Goal: Navigation & Orientation: Go to known website

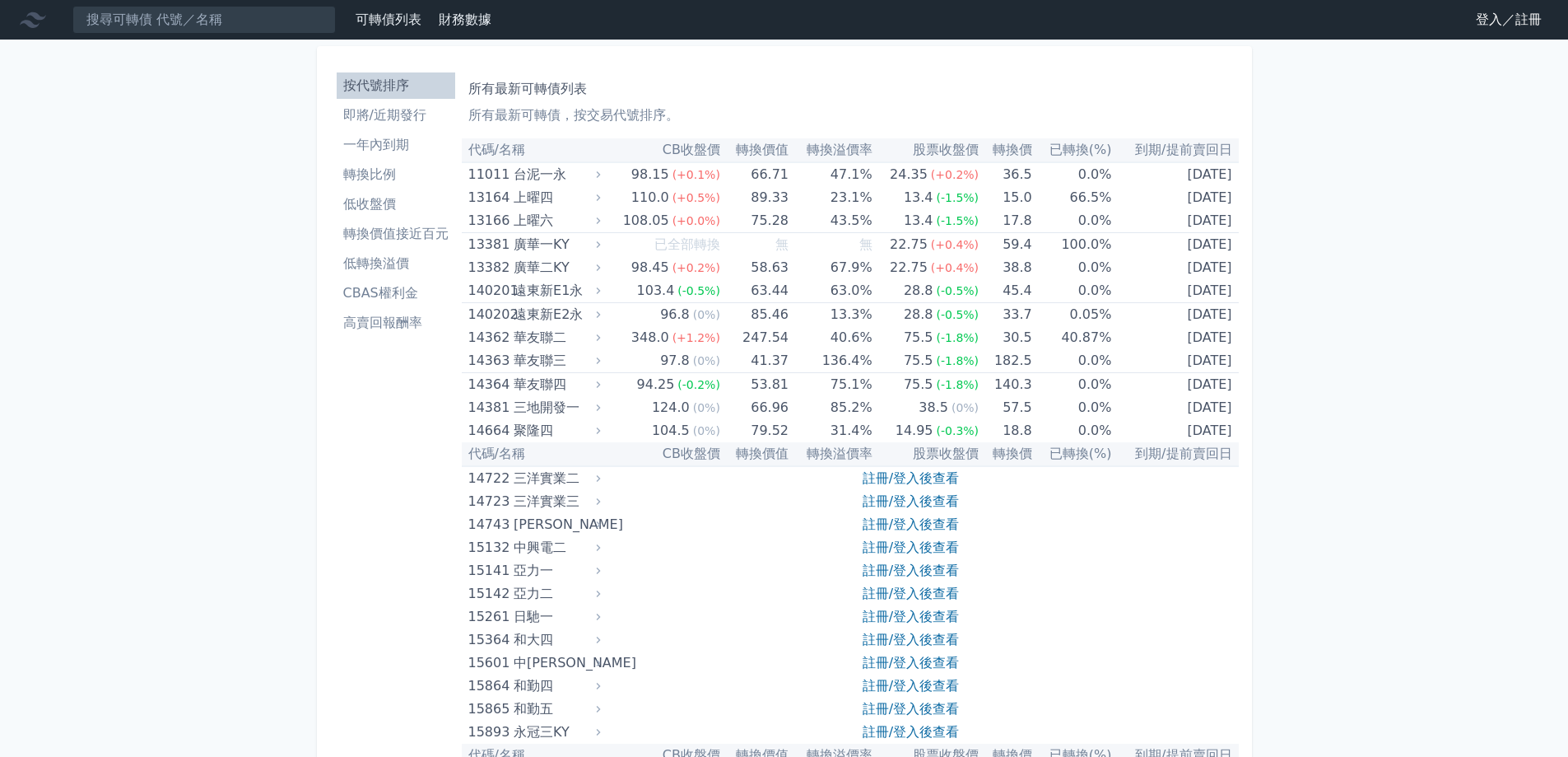
click at [1503, 18] on link "登入／註冊" at bounding box center [1509, 19] width 92 height 26
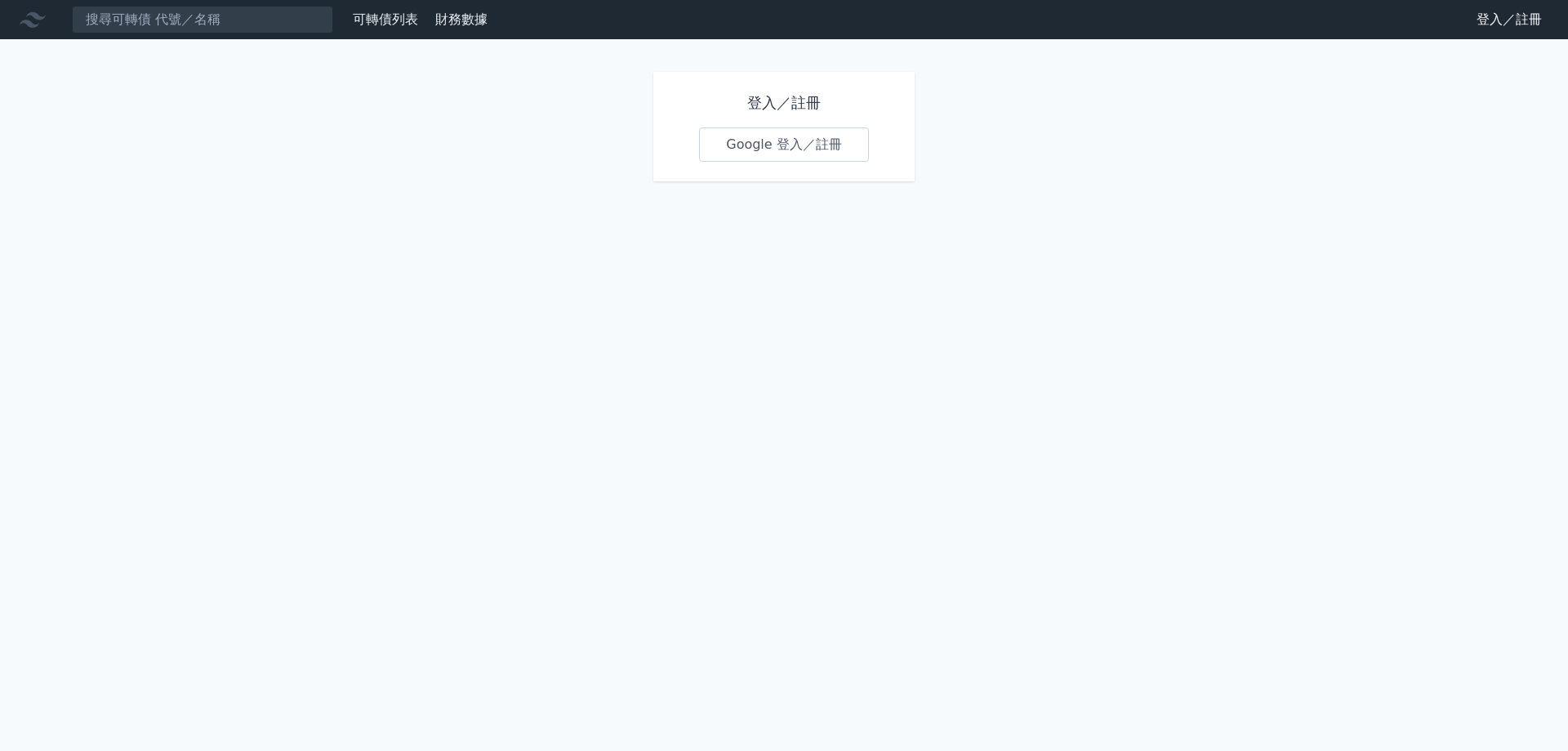
drag, startPoint x: 780, startPoint y: 144, endPoint x: 781, endPoint y: 134, distance: 10.0
click at [781, 141] on link "Google 登入／註冊" at bounding box center [784, 145] width 170 height 35
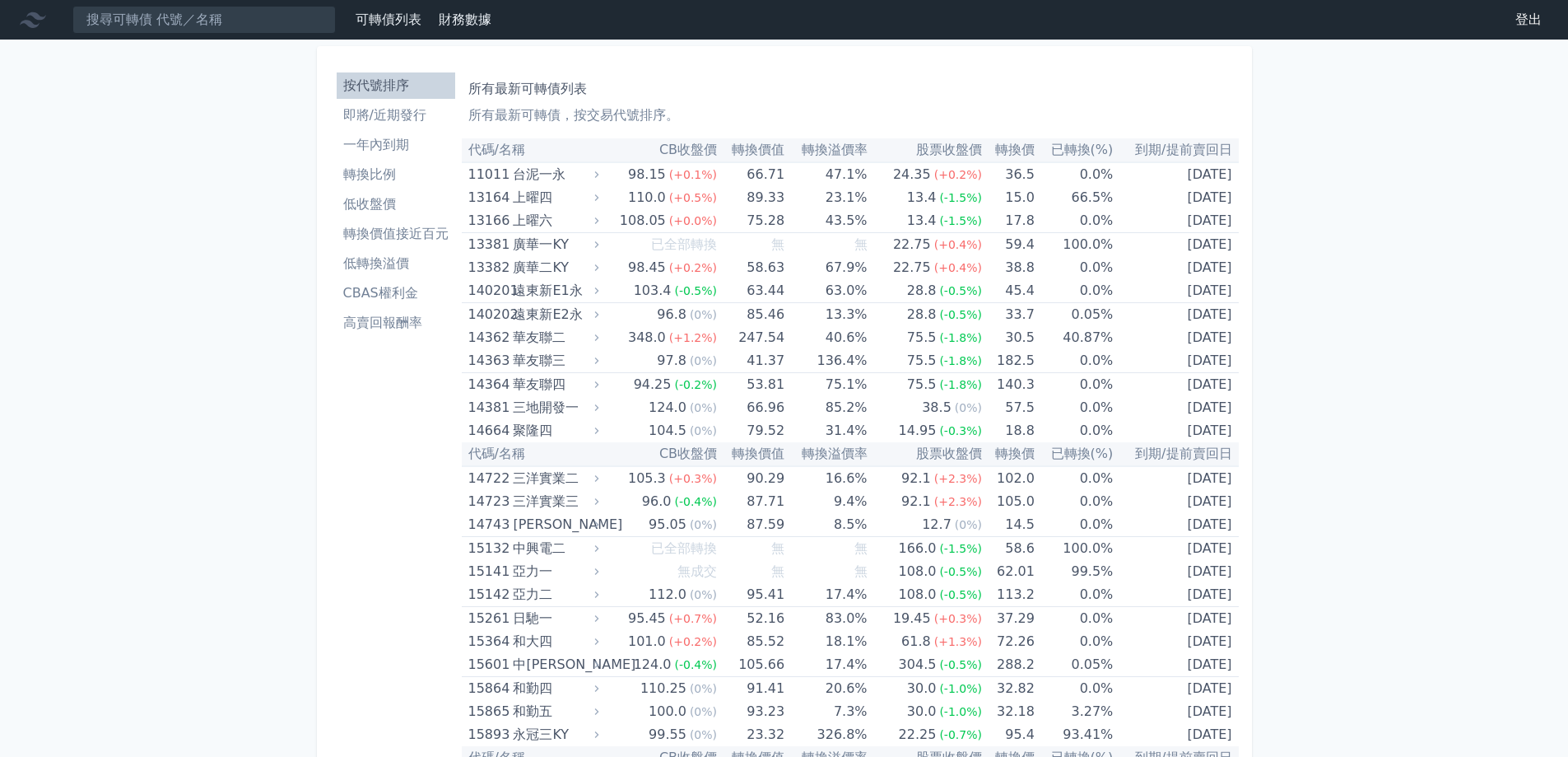
click at [389, 116] on li "即將/近期發行" at bounding box center [396, 115] width 119 height 19
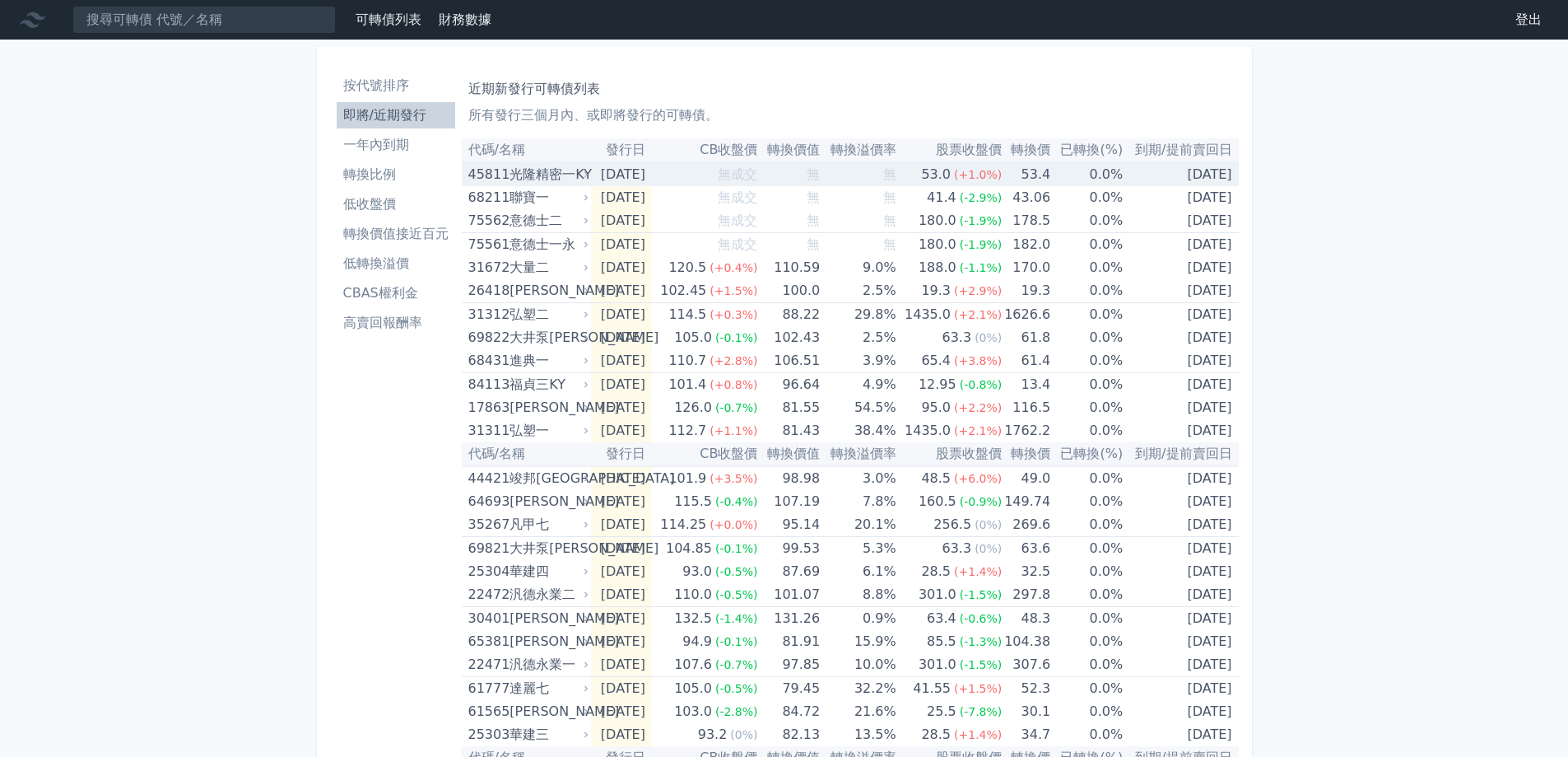
click at [544, 169] on div "光隆精密一KY" at bounding box center [548, 175] width 76 height 23
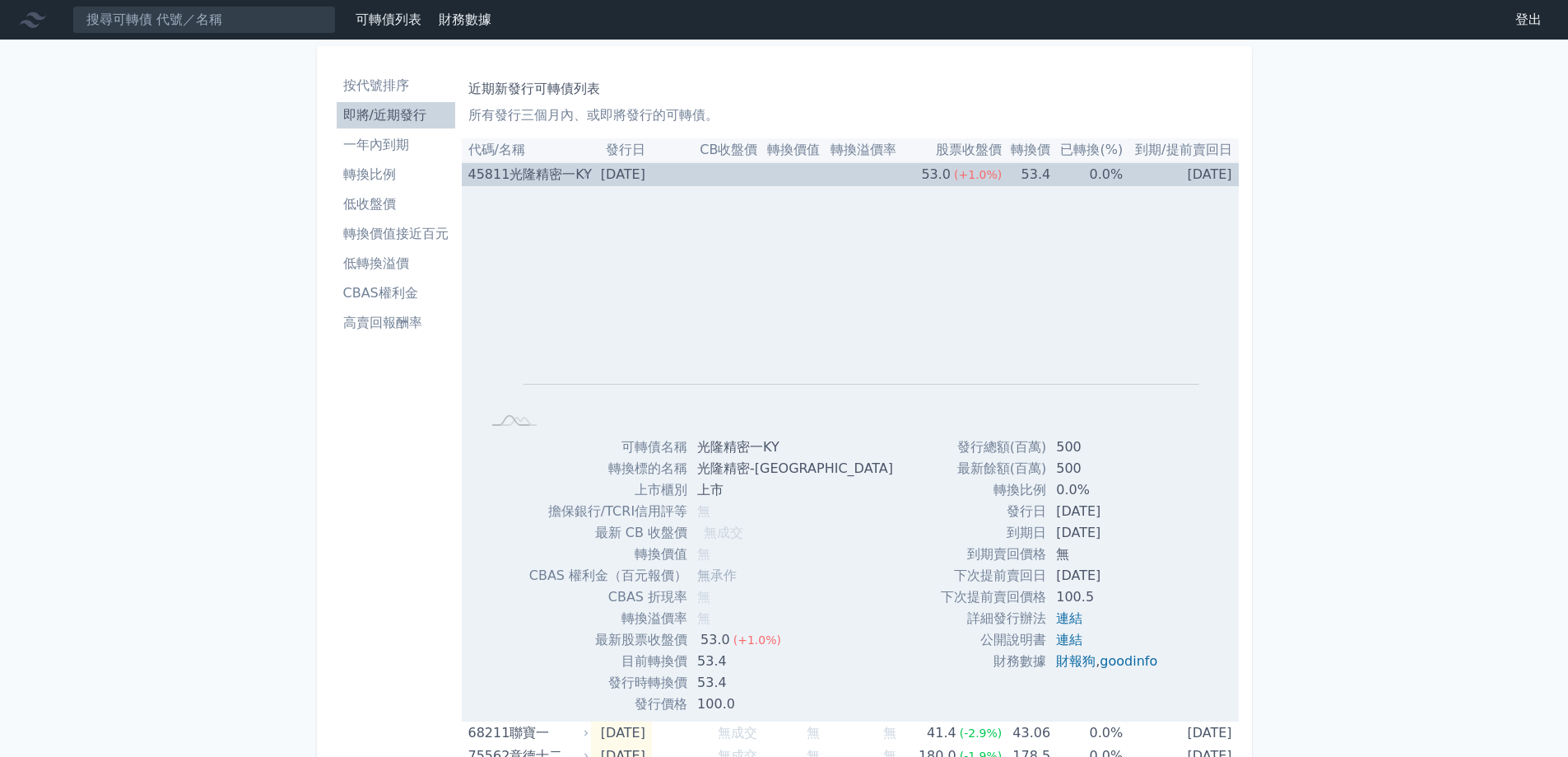
click at [544, 169] on div "光隆精密一KY" at bounding box center [548, 175] width 76 height 23
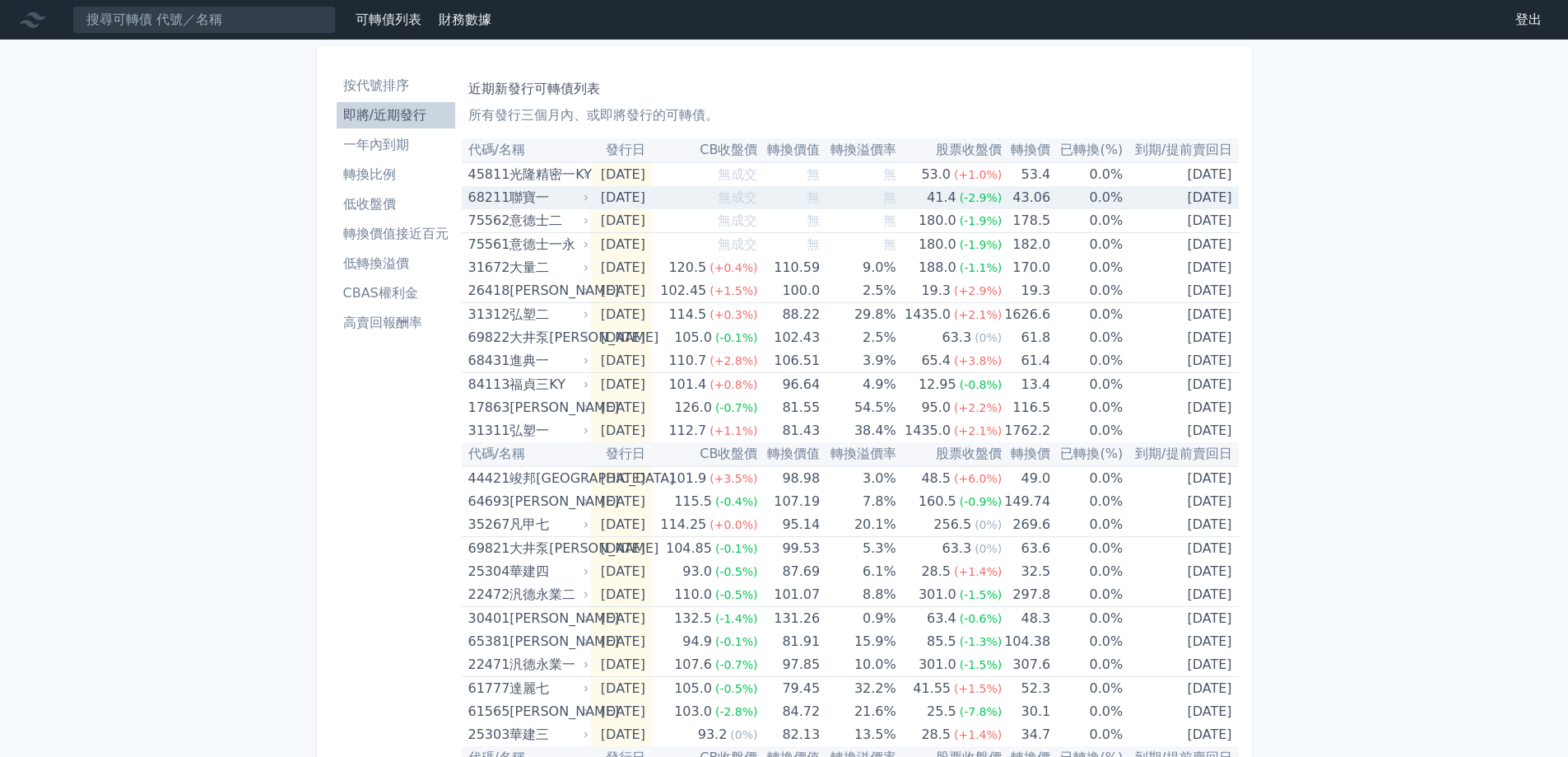
click at [541, 195] on div "聯寶一" at bounding box center [548, 198] width 76 height 23
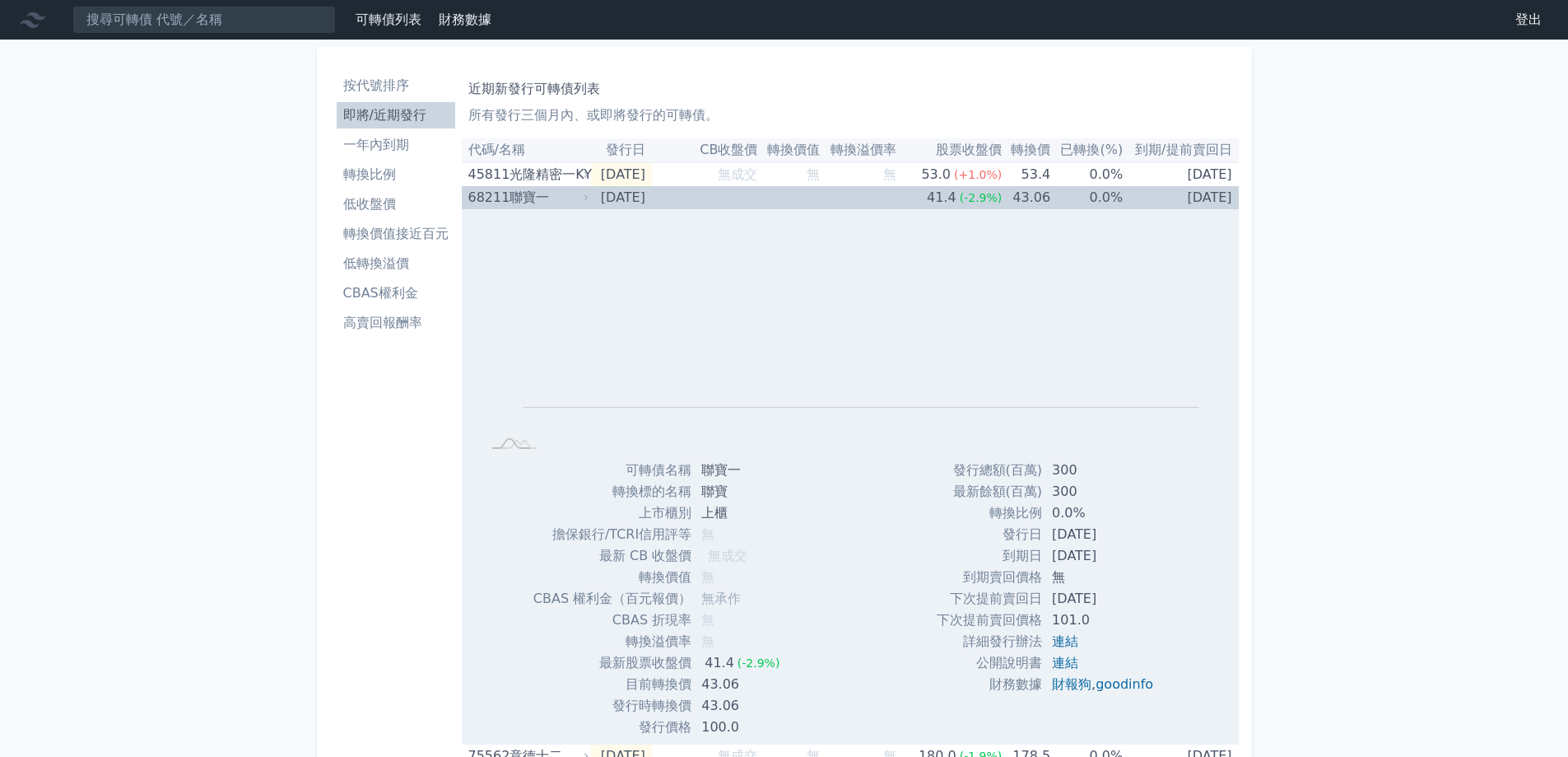
click at [541, 195] on div "聯寶一" at bounding box center [548, 198] width 76 height 23
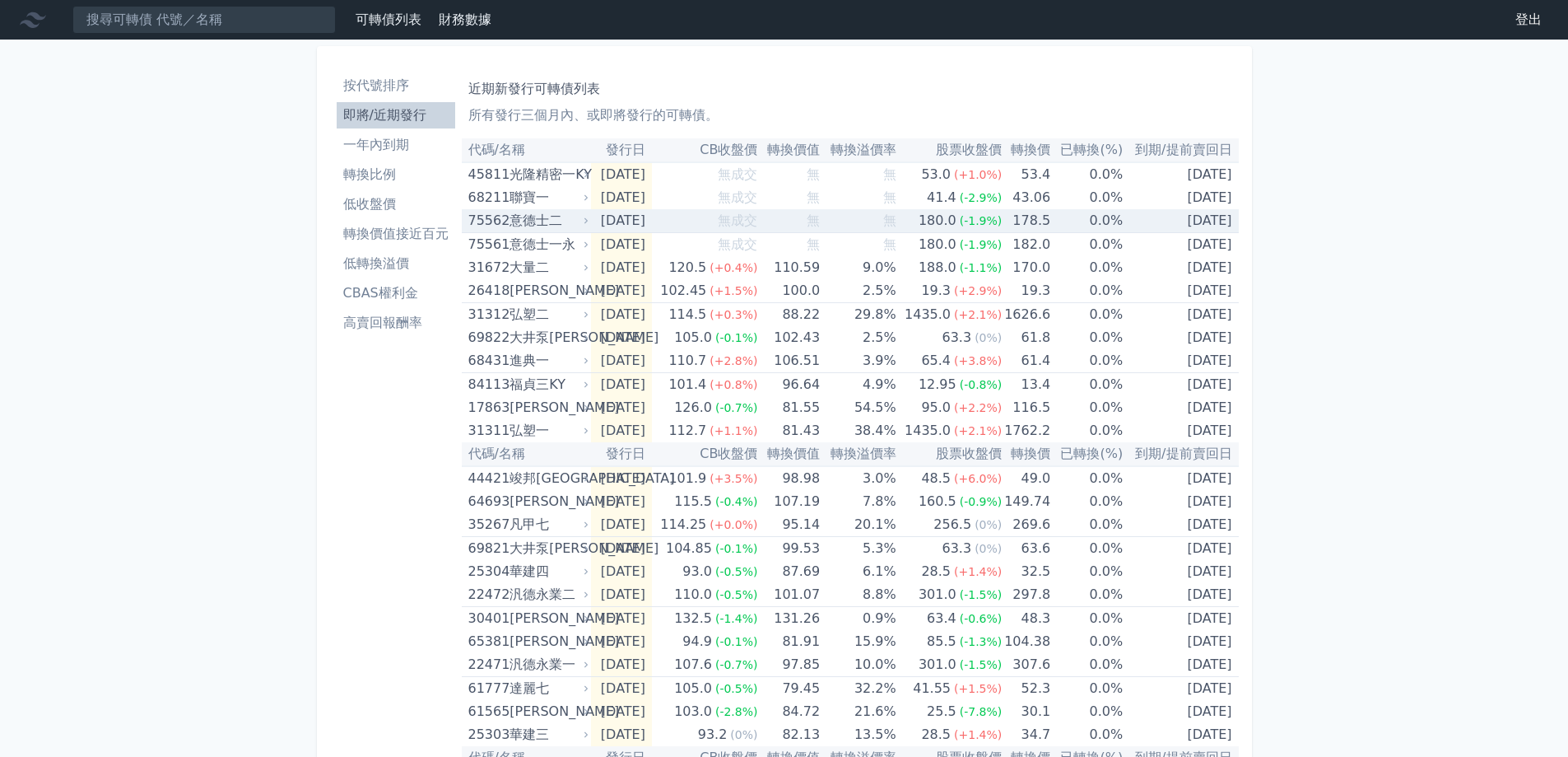
click at [547, 223] on div "意德士二" at bounding box center [548, 221] width 76 height 23
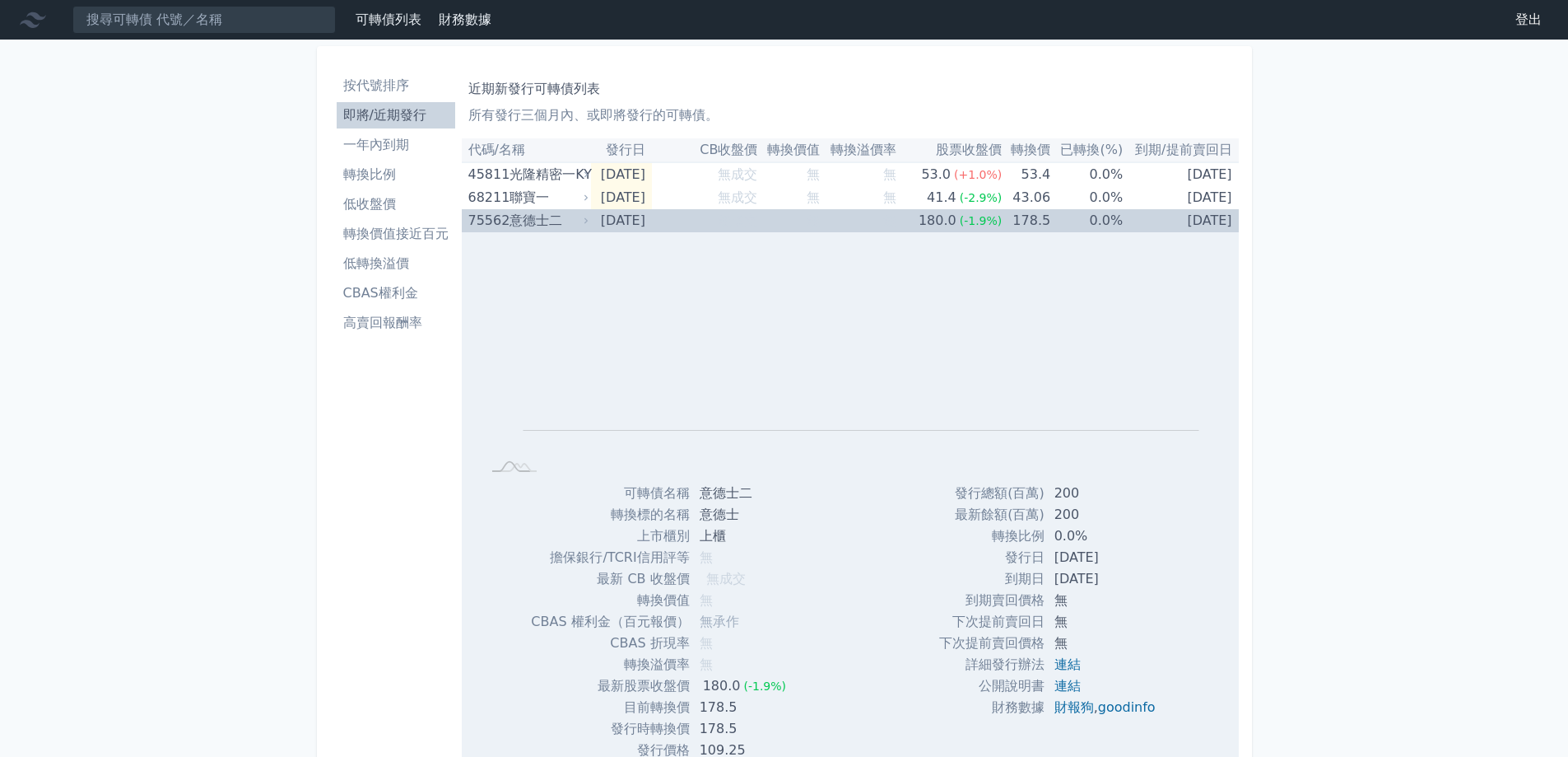
click at [548, 222] on div "意德士二" at bounding box center [548, 221] width 76 height 23
